Goal: Check status

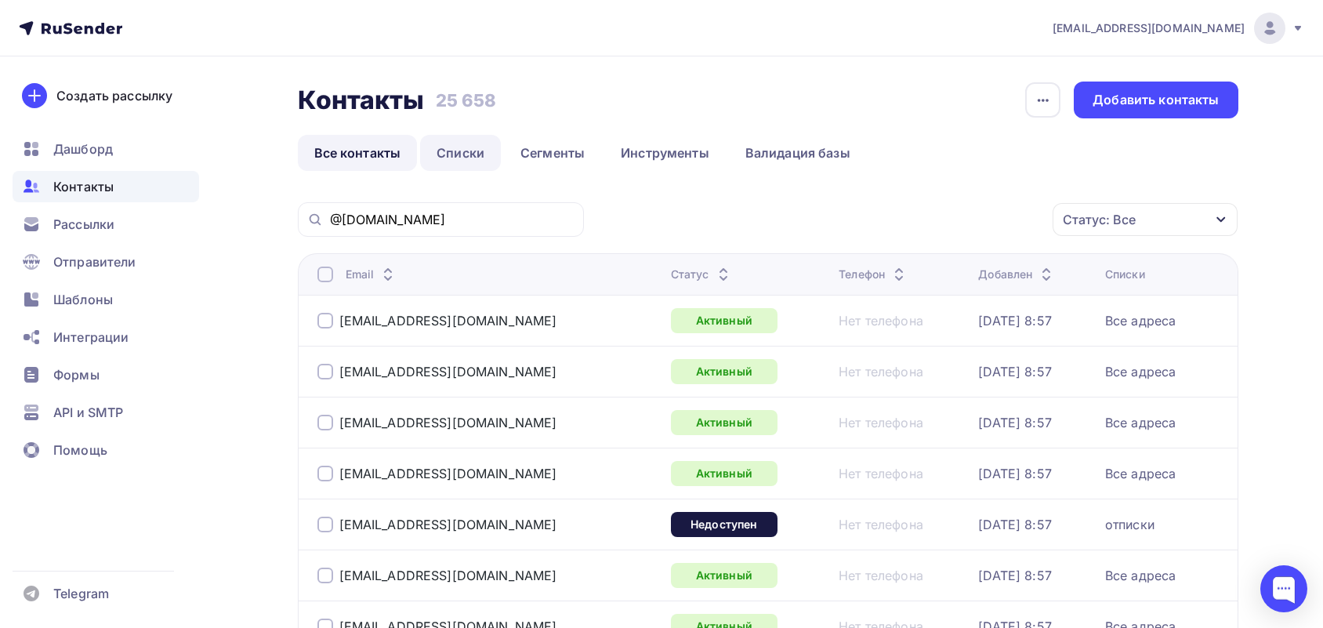
click at [463, 162] on link "Списки" at bounding box center [460, 153] width 81 height 36
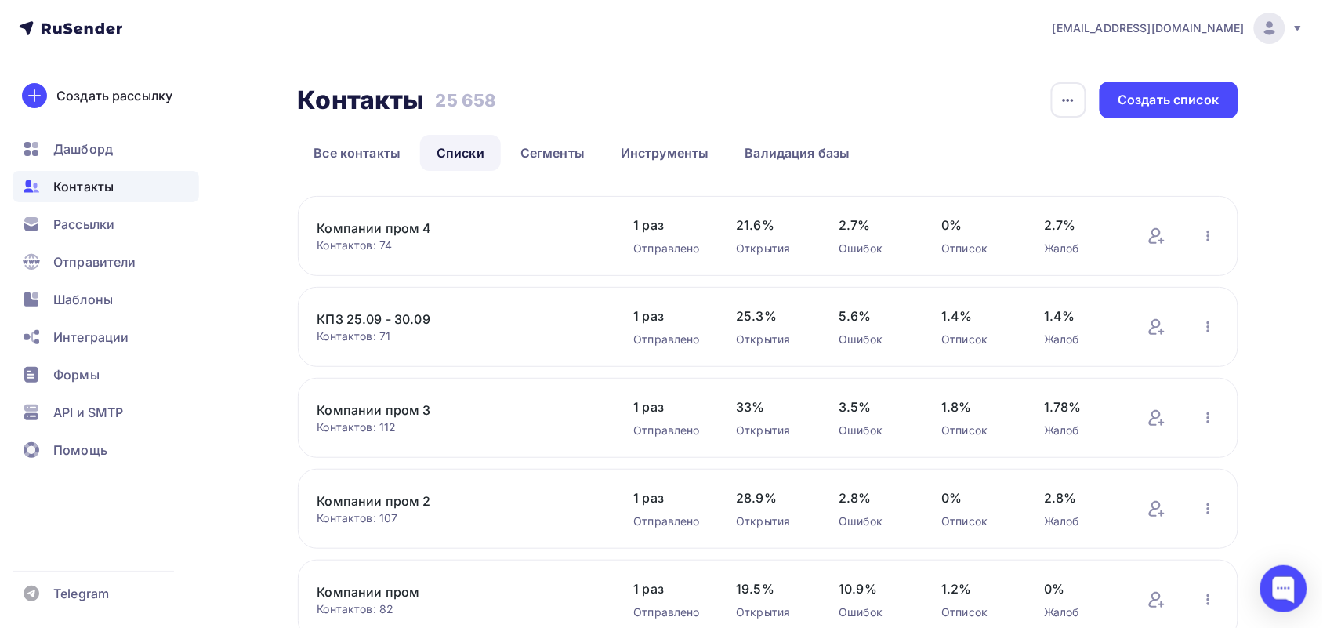
click at [388, 232] on link "Компании пром 4" at bounding box center [450, 228] width 266 height 19
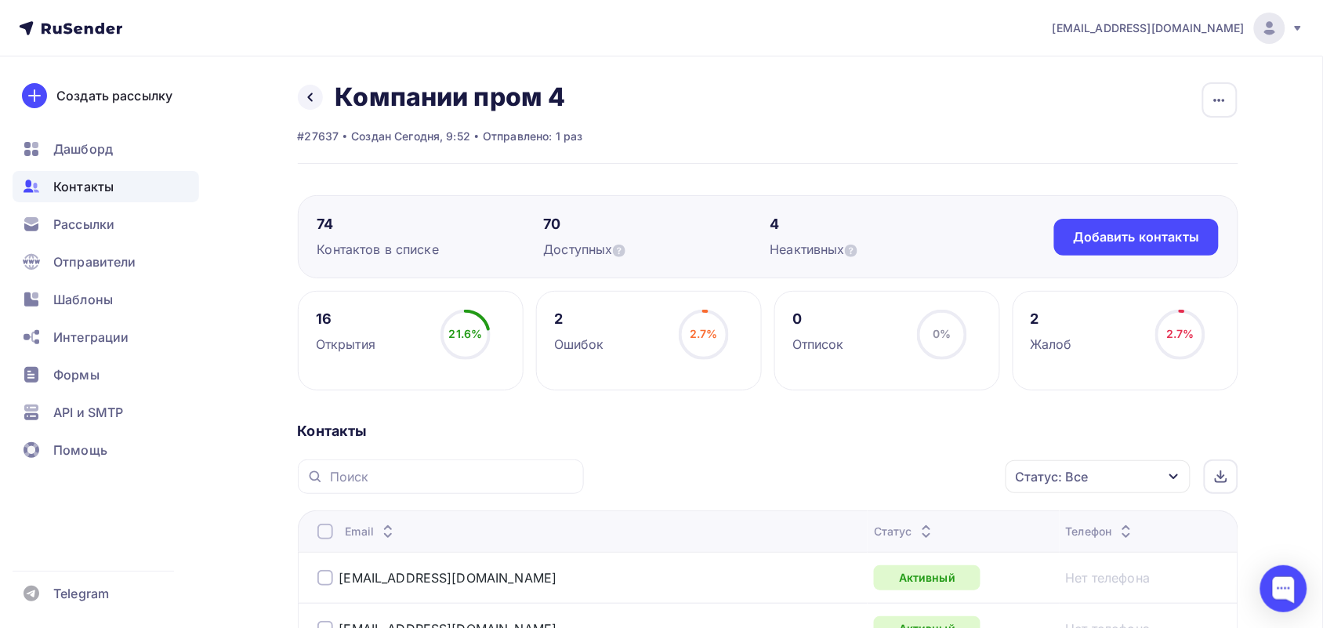
click at [307, 82] on div "Назад Компании пром 4 Переименовать список Скачать список Отписать адреса Настр…" at bounding box center [440, 96] width 285 height 31
click at [308, 92] on icon at bounding box center [310, 97] width 13 height 13
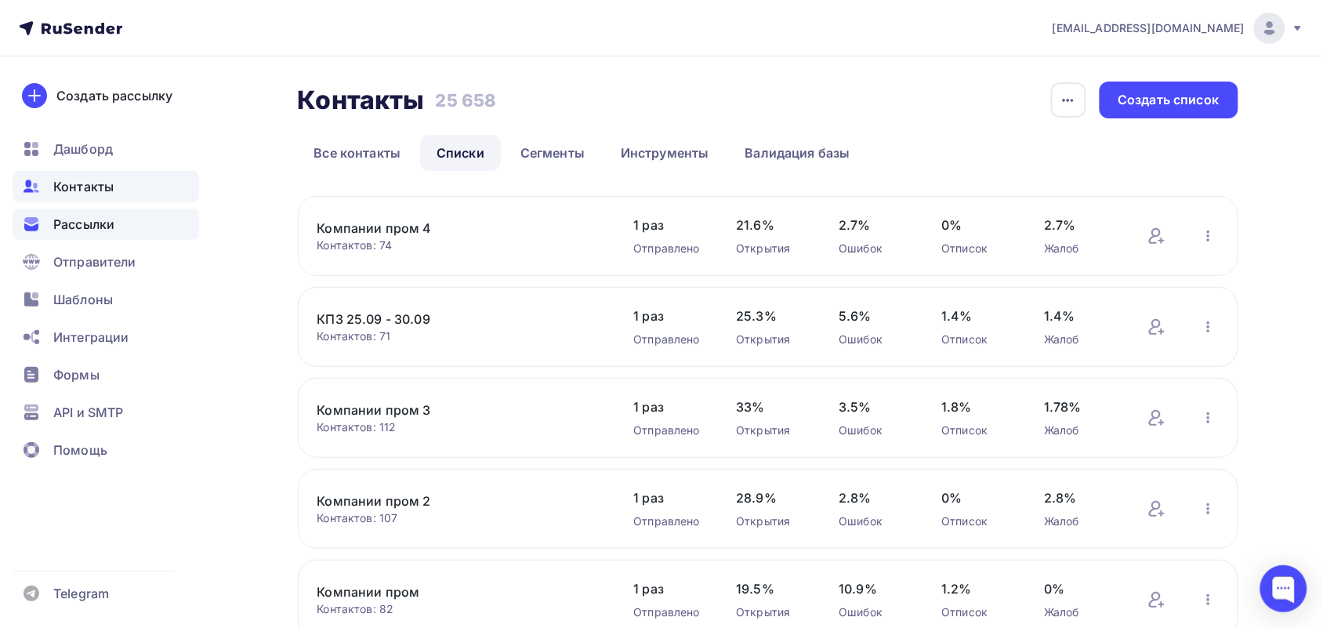
click at [81, 212] on div "Рассылки" at bounding box center [106, 223] width 186 height 31
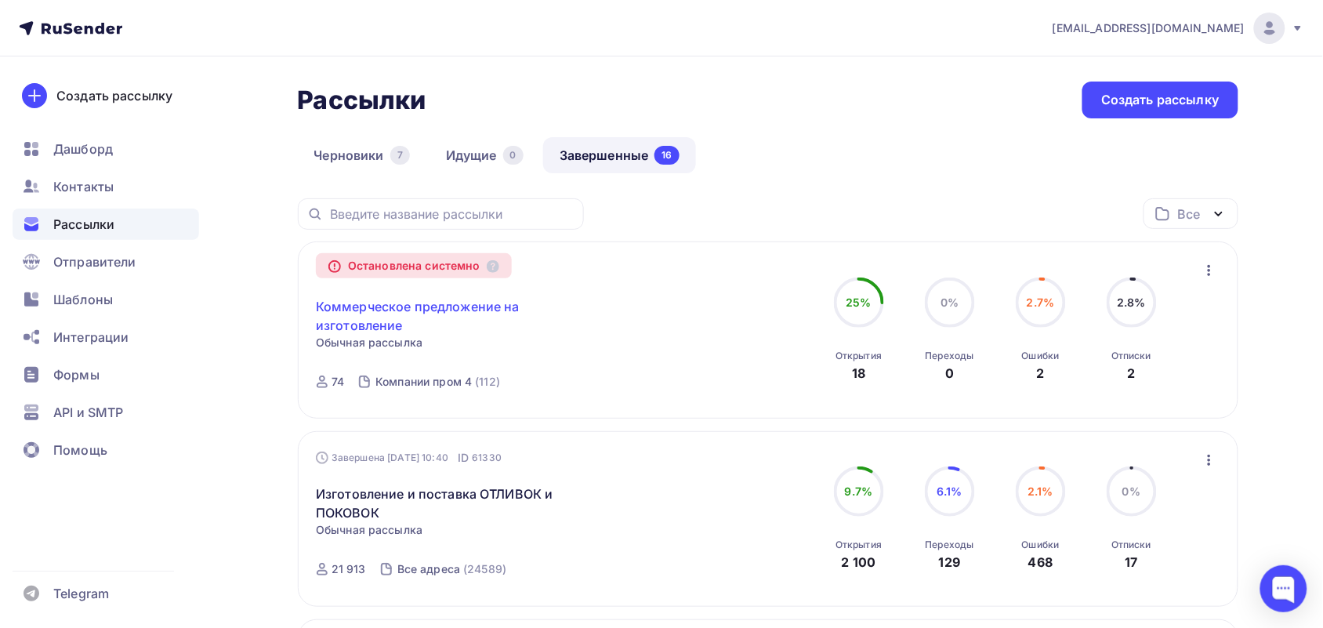
click at [389, 313] on link "Коммерческое предложение на изготовление" at bounding box center [450, 316] width 269 height 38
